Goal: Task Accomplishment & Management: Manage account settings

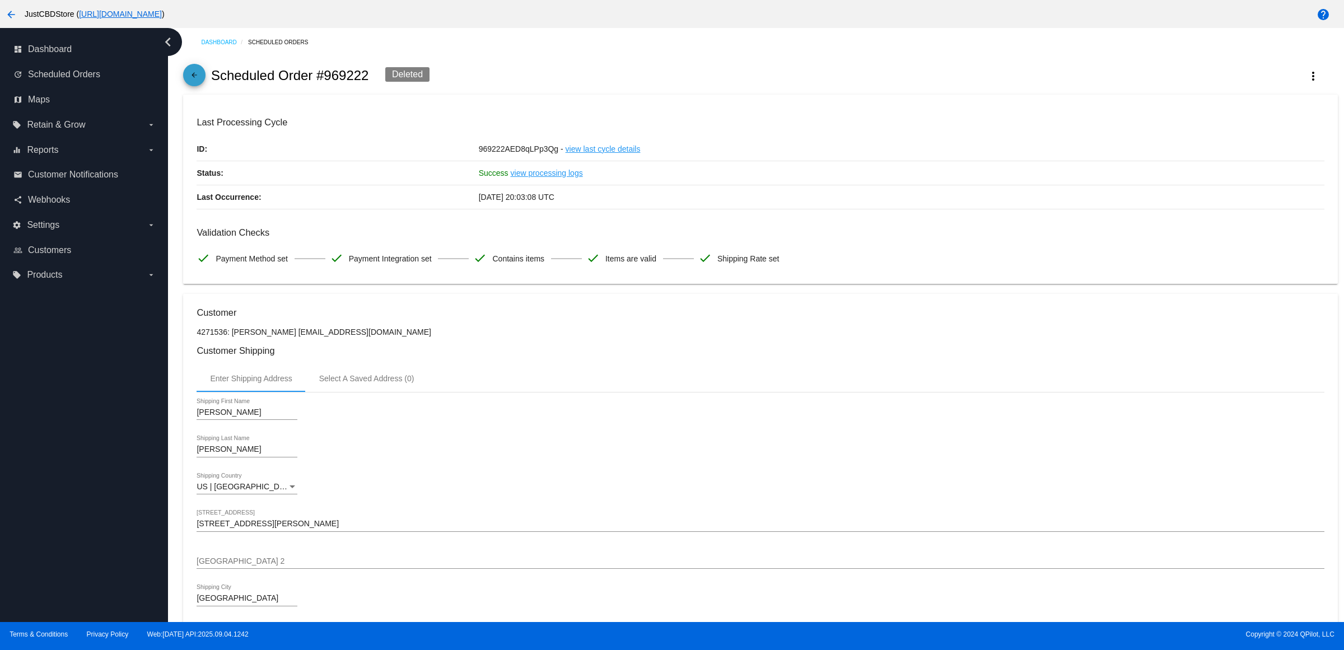
click at [201, 74] on span "arrow_back" at bounding box center [194, 77] width 13 height 27
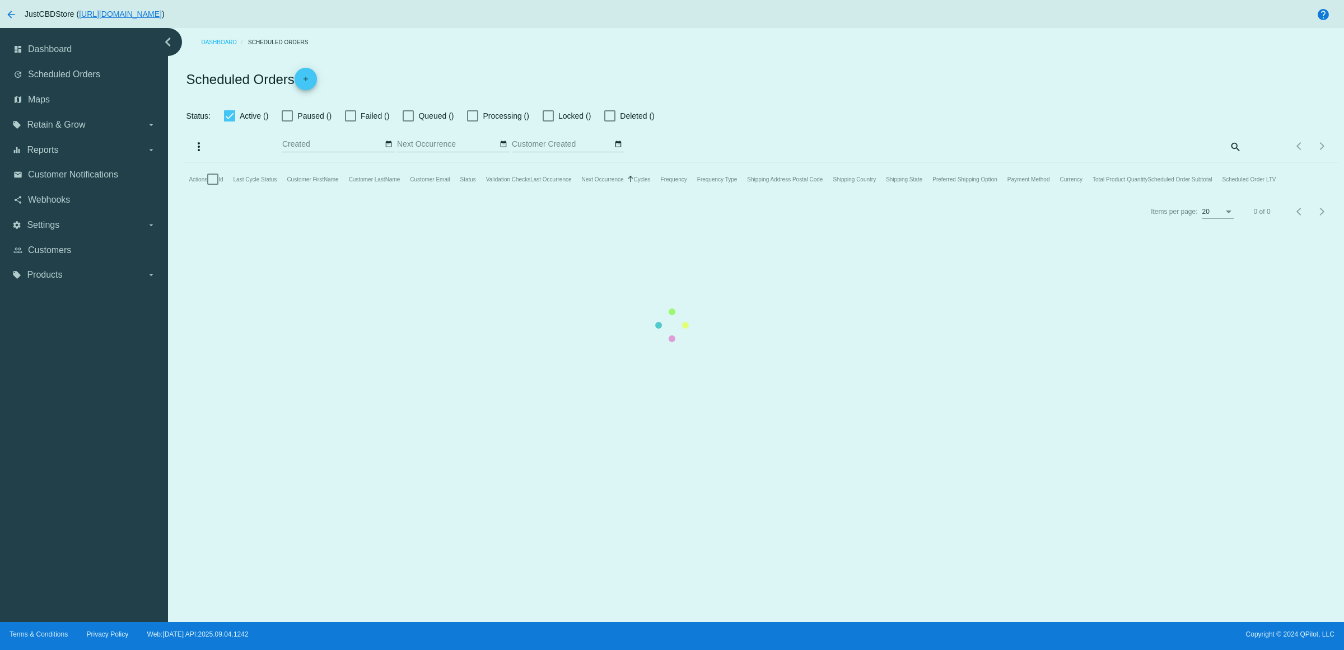
checkbox input "true"
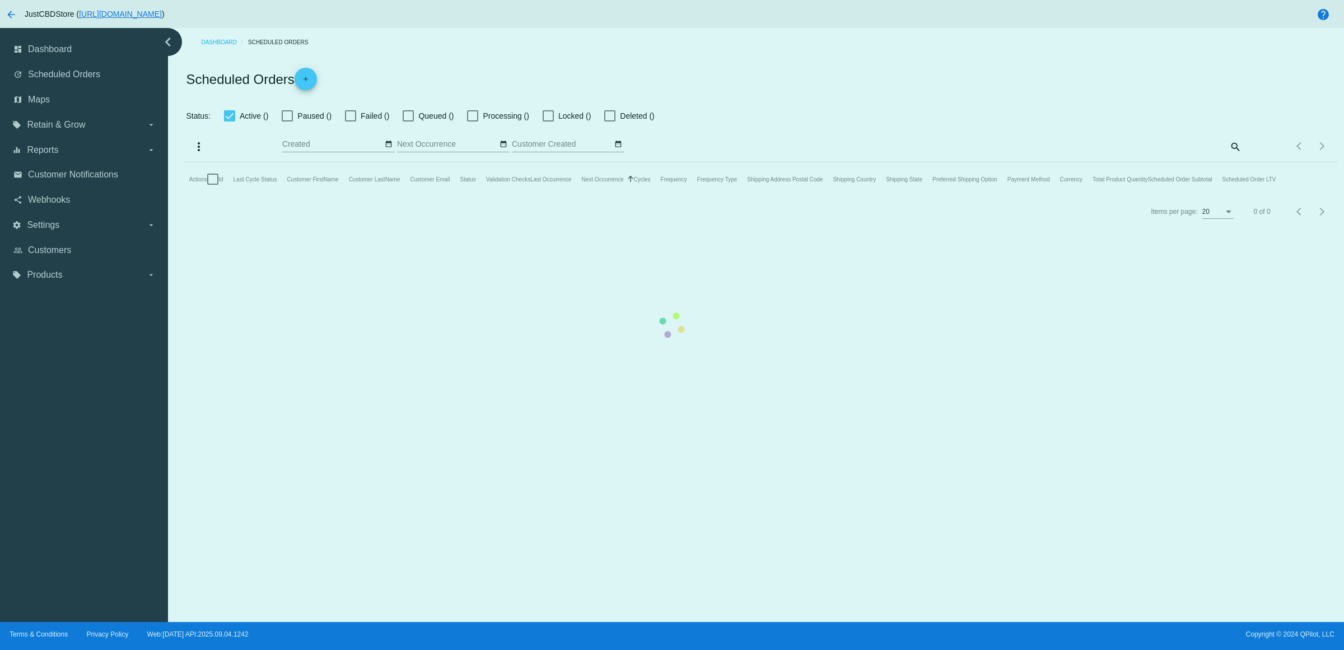
checkbox input "true"
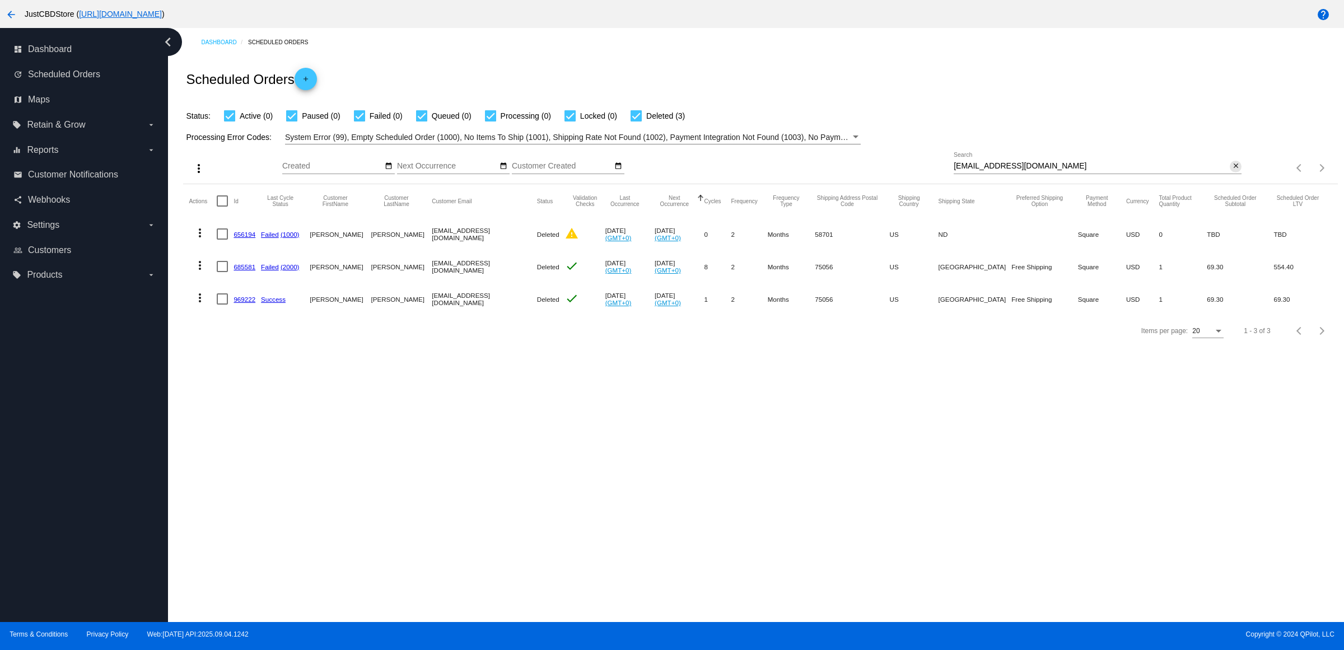
click at [1232, 171] on mat-icon "close" at bounding box center [1236, 166] width 8 height 9
click at [1231, 171] on input "Search" at bounding box center [1098, 166] width 288 height 9
paste input "[EMAIL_ADDRESS][DOMAIN_NAME]"
type input "[EMAIL_ADDRESS][DOMAIN_NAME]"
click at [250, 303] on link "537634" at bounding box center [245, 299] width 22 height 7
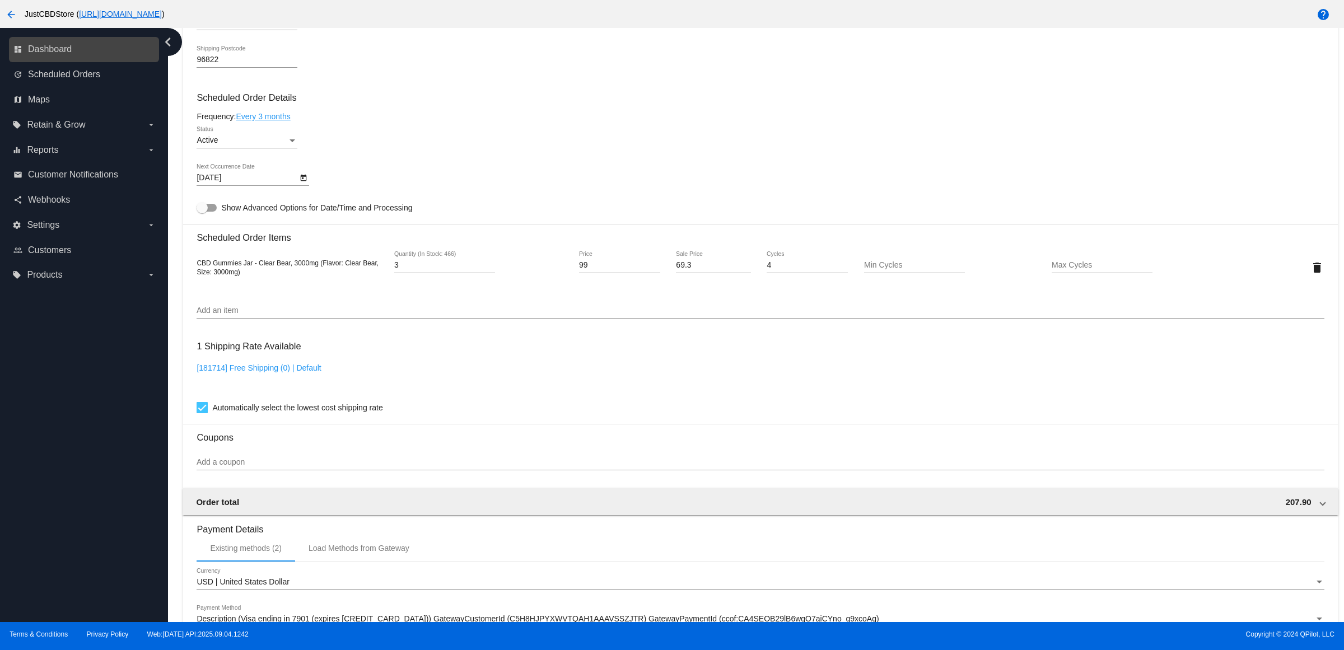
scroll to position [630, 0]
